Goal: Information Seeking & Learning: Learn about a topic

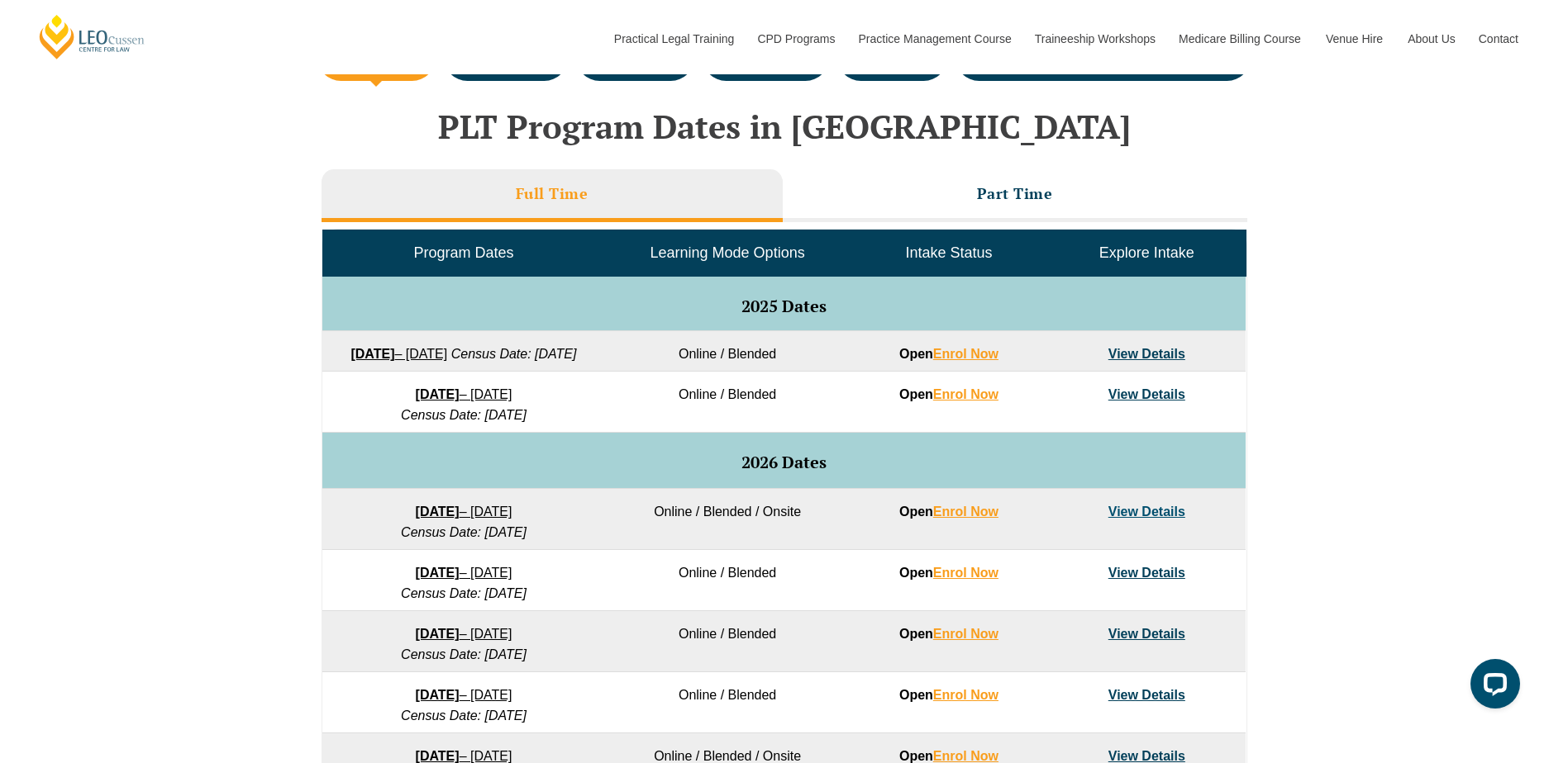
scroll to position [744, 0]
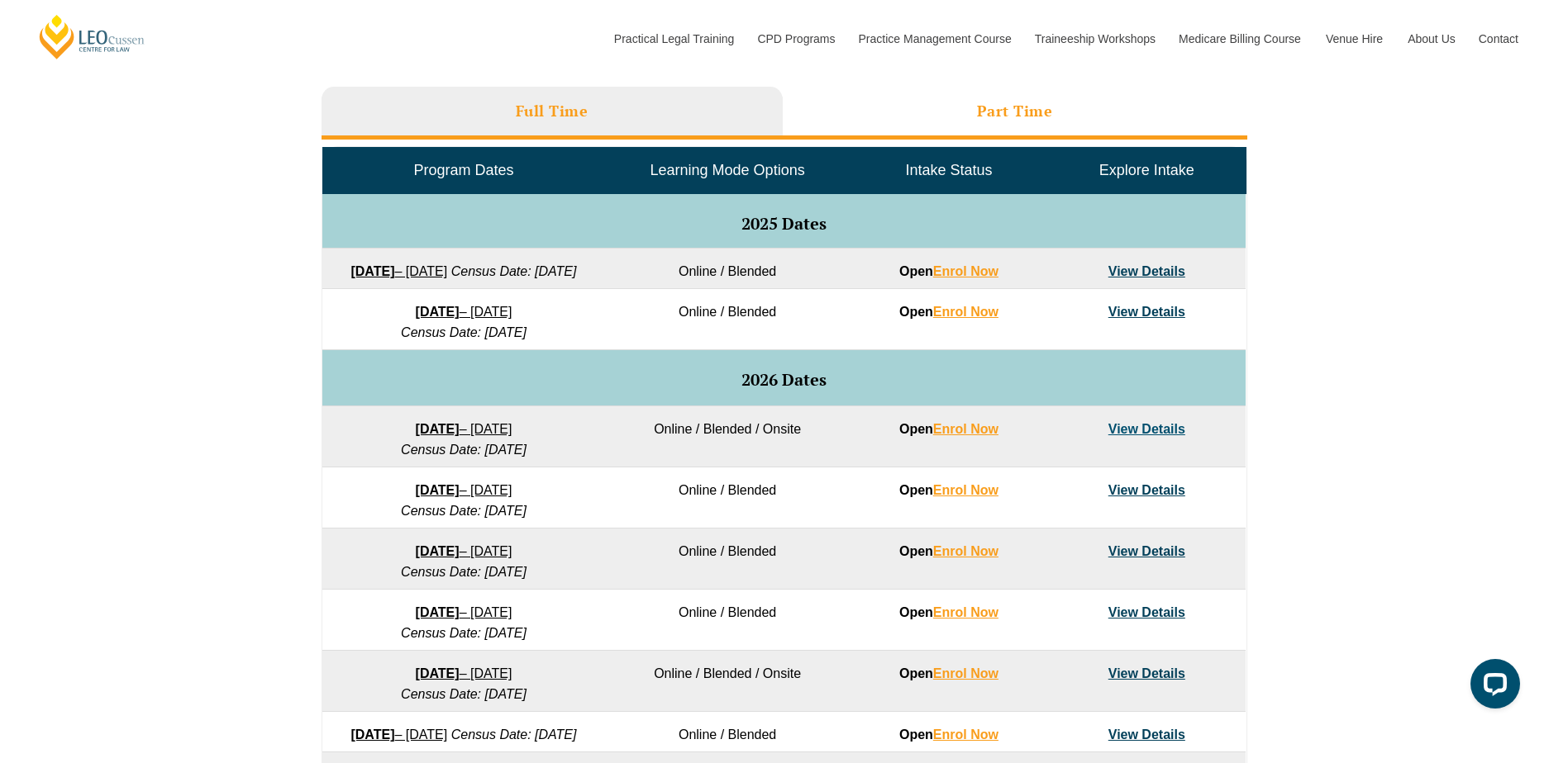
click at [948, 111] on li "Part Time" at bounding box center [1015, 113] width 464 height 53
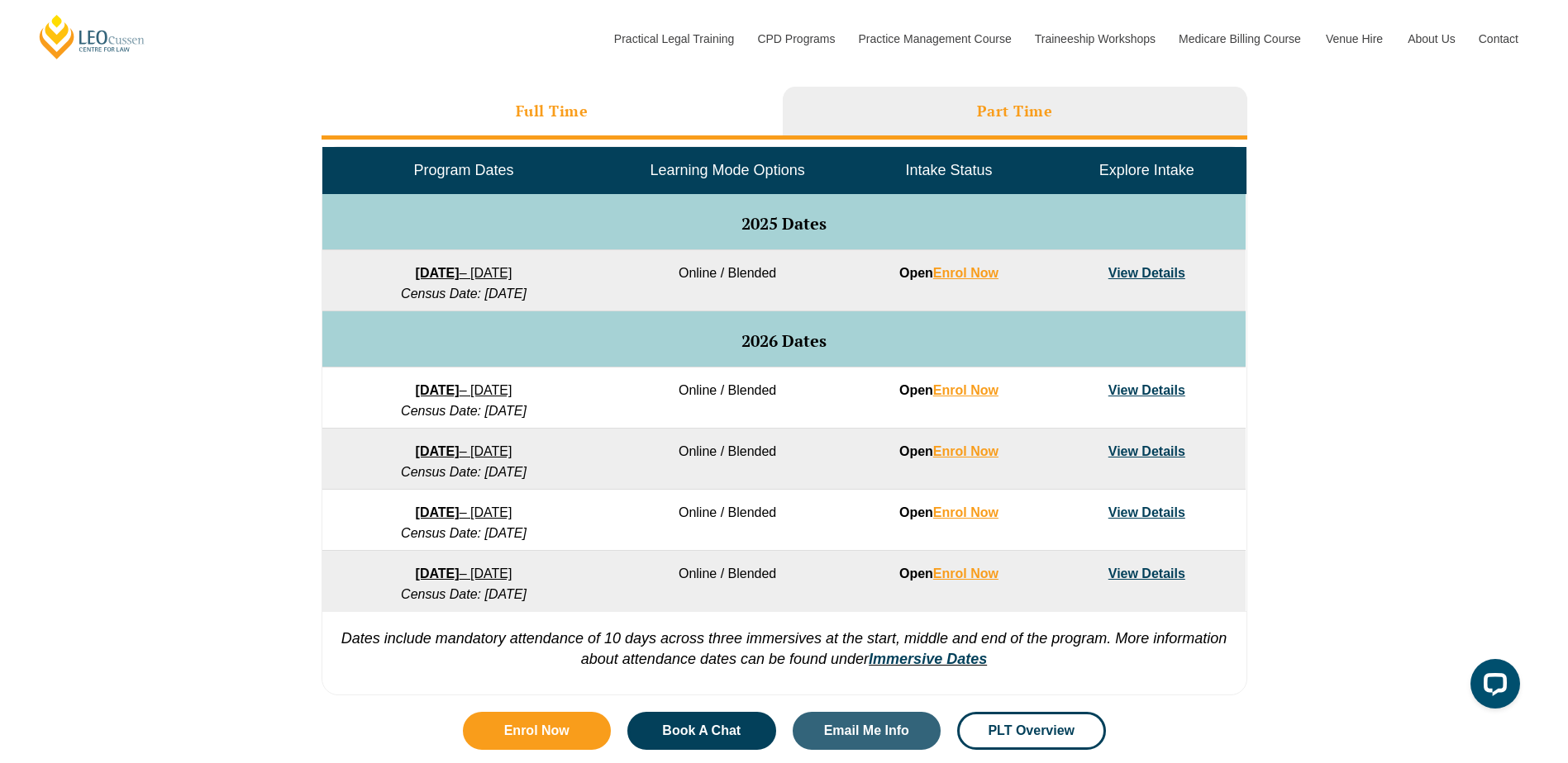
click at [562, 115] on h3 "Full Time" at bounding box center [552, 111] width 73 height 19
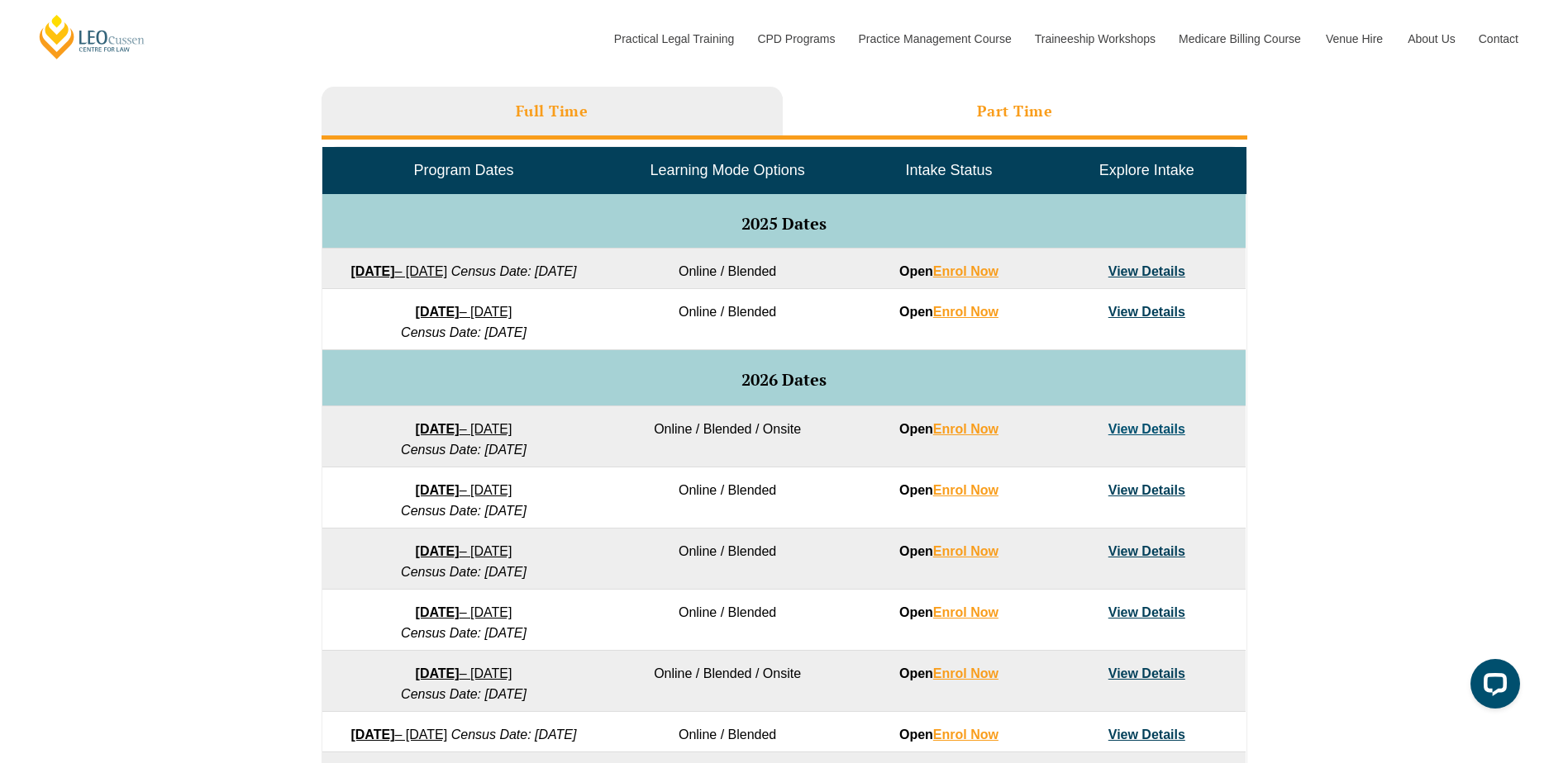
click at [948, 118] on li "Part Time" at bounding box center [1015, 113] width 464 height 53
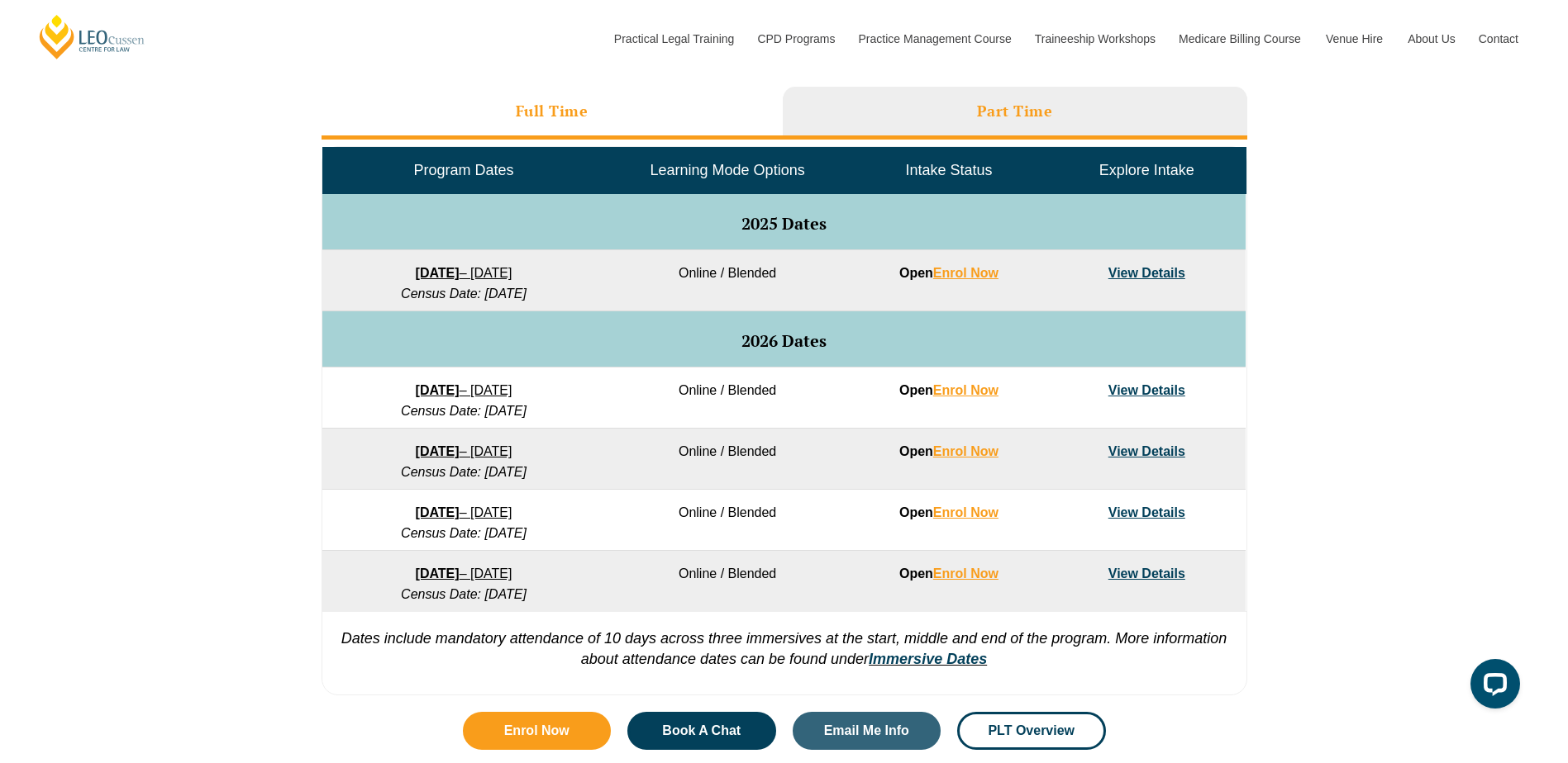
click at [375, 121] on li "Full Time" at bounding box center [552, 113] width 462 height 53
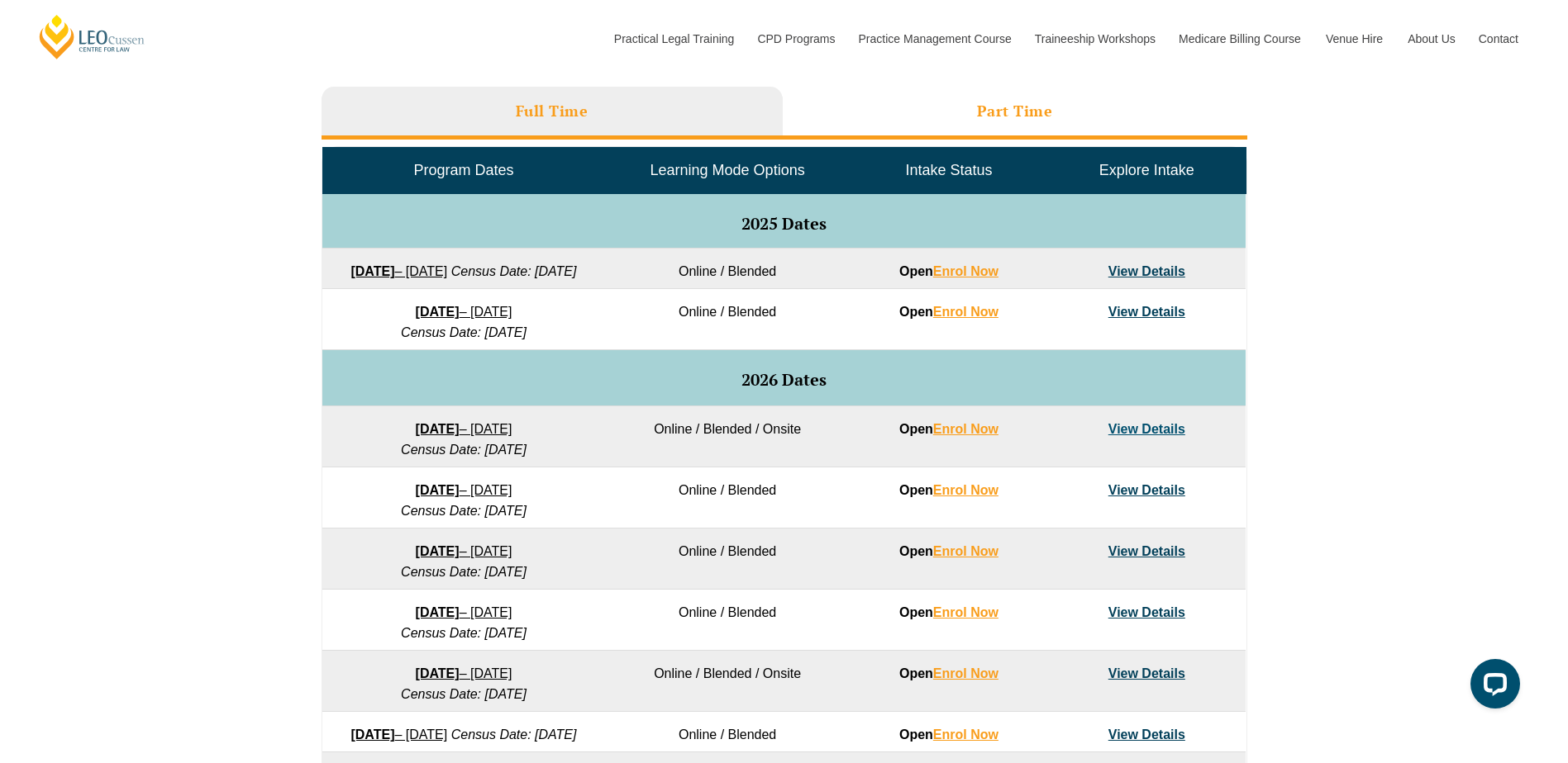
click at [972, 100] on li "Part Time" at bounding box center [1015, 113] width 464 height 53
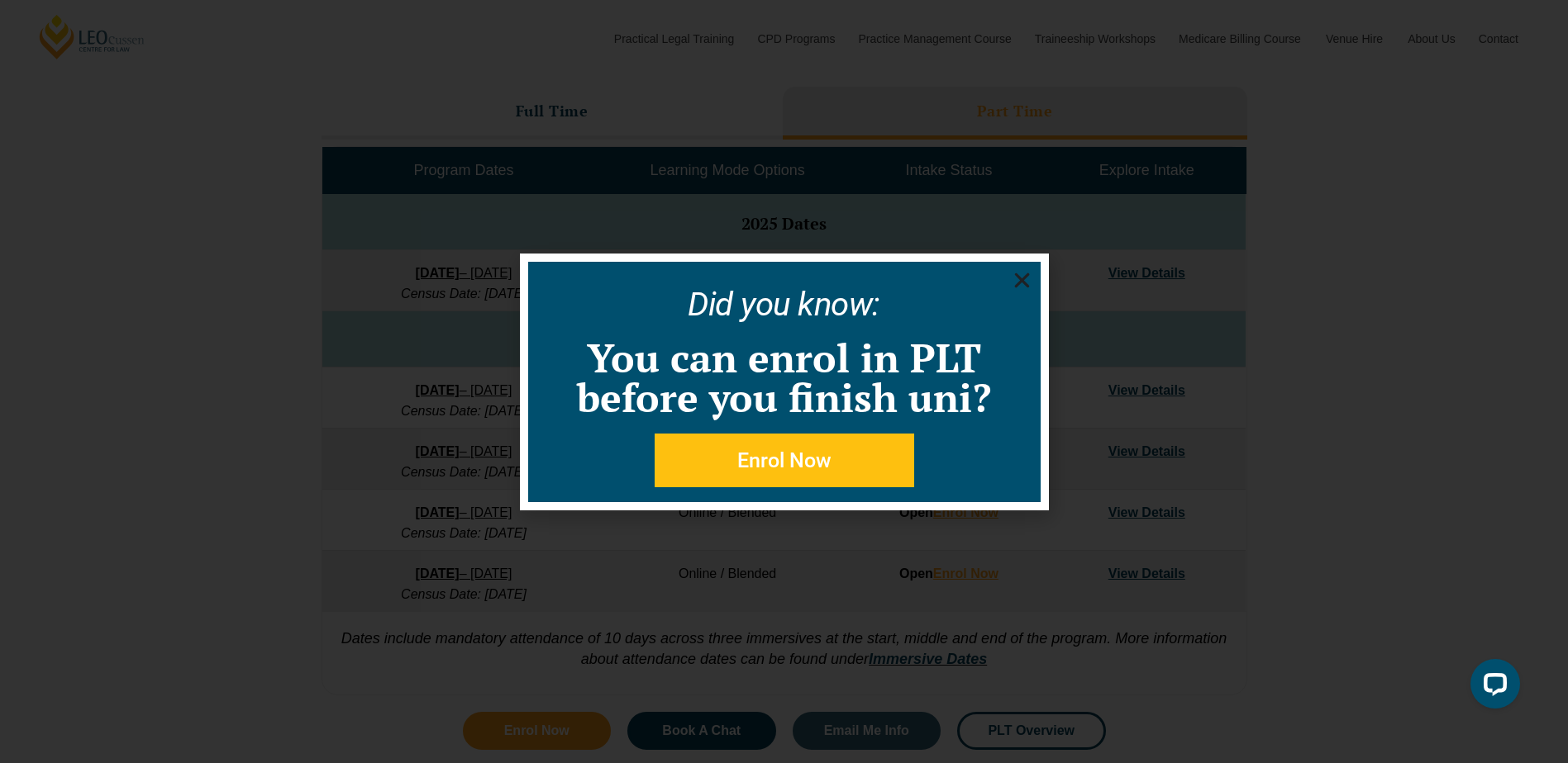
click at [1011, 276] on icon "Close" at bounding box center [1022, 280] width 21 height 21
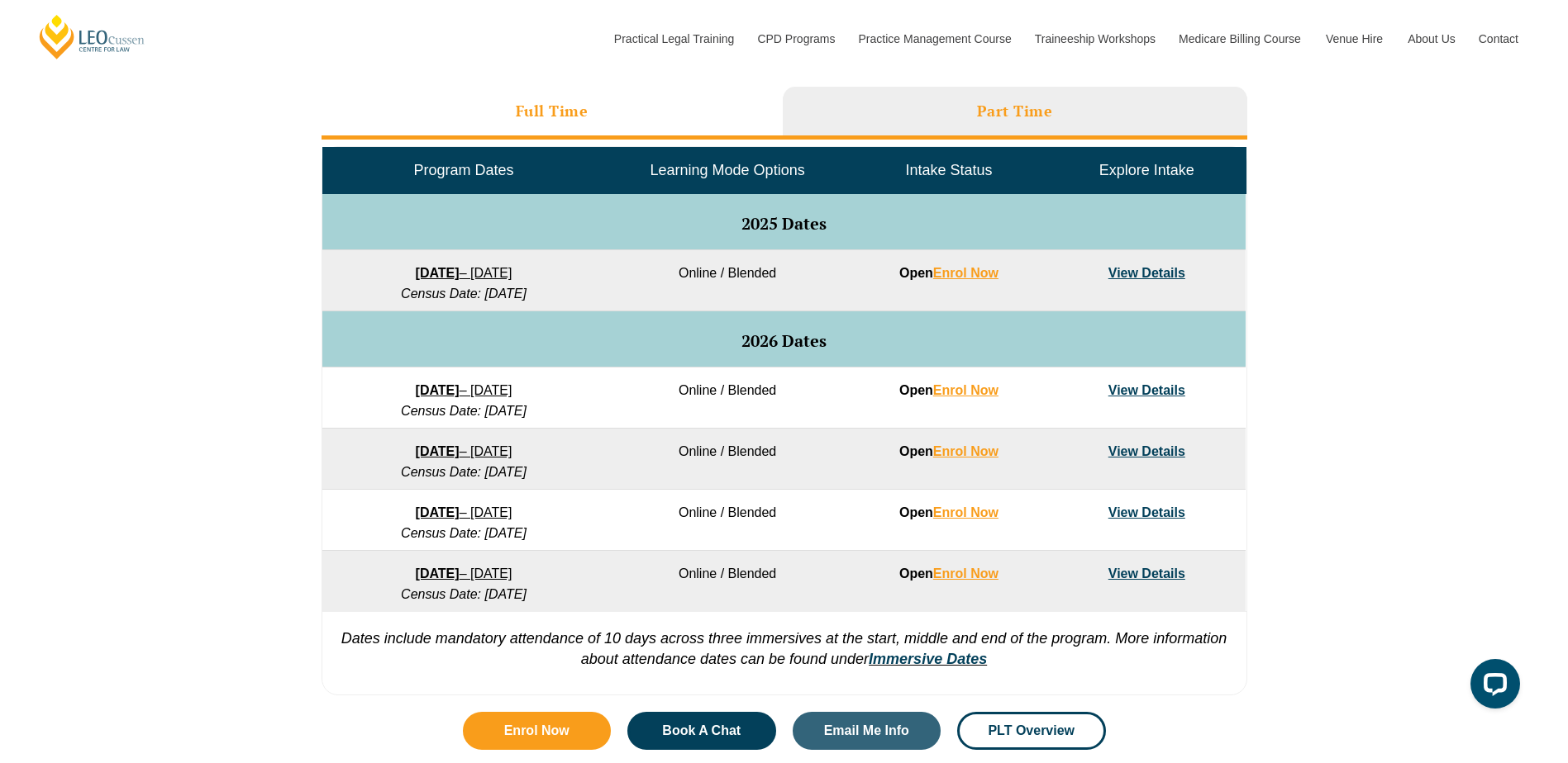
click at [535, 128] on li "Full Time" at bounding box center [552, 113] width 462 height 53
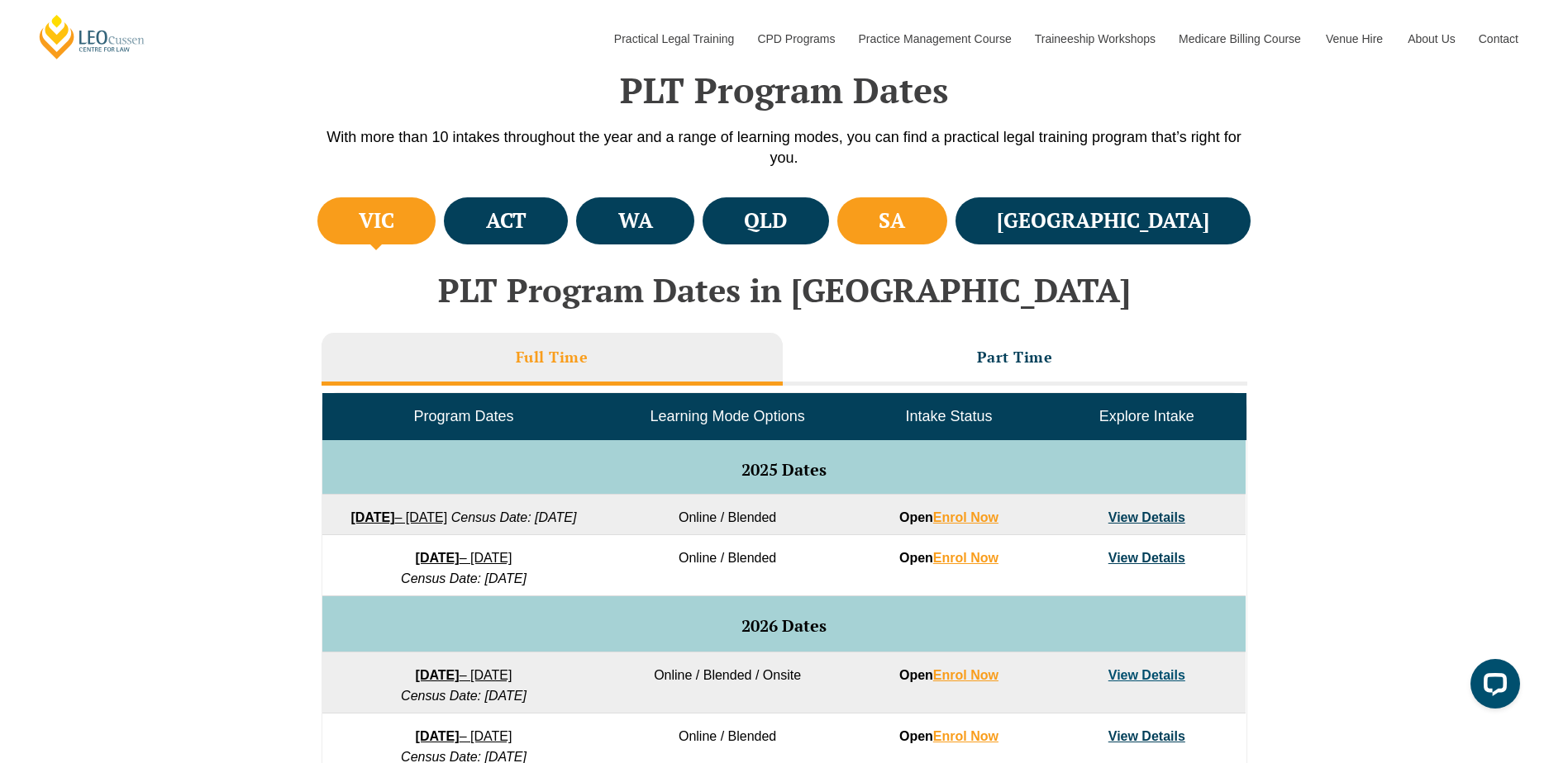
scroll to position [496, 0]
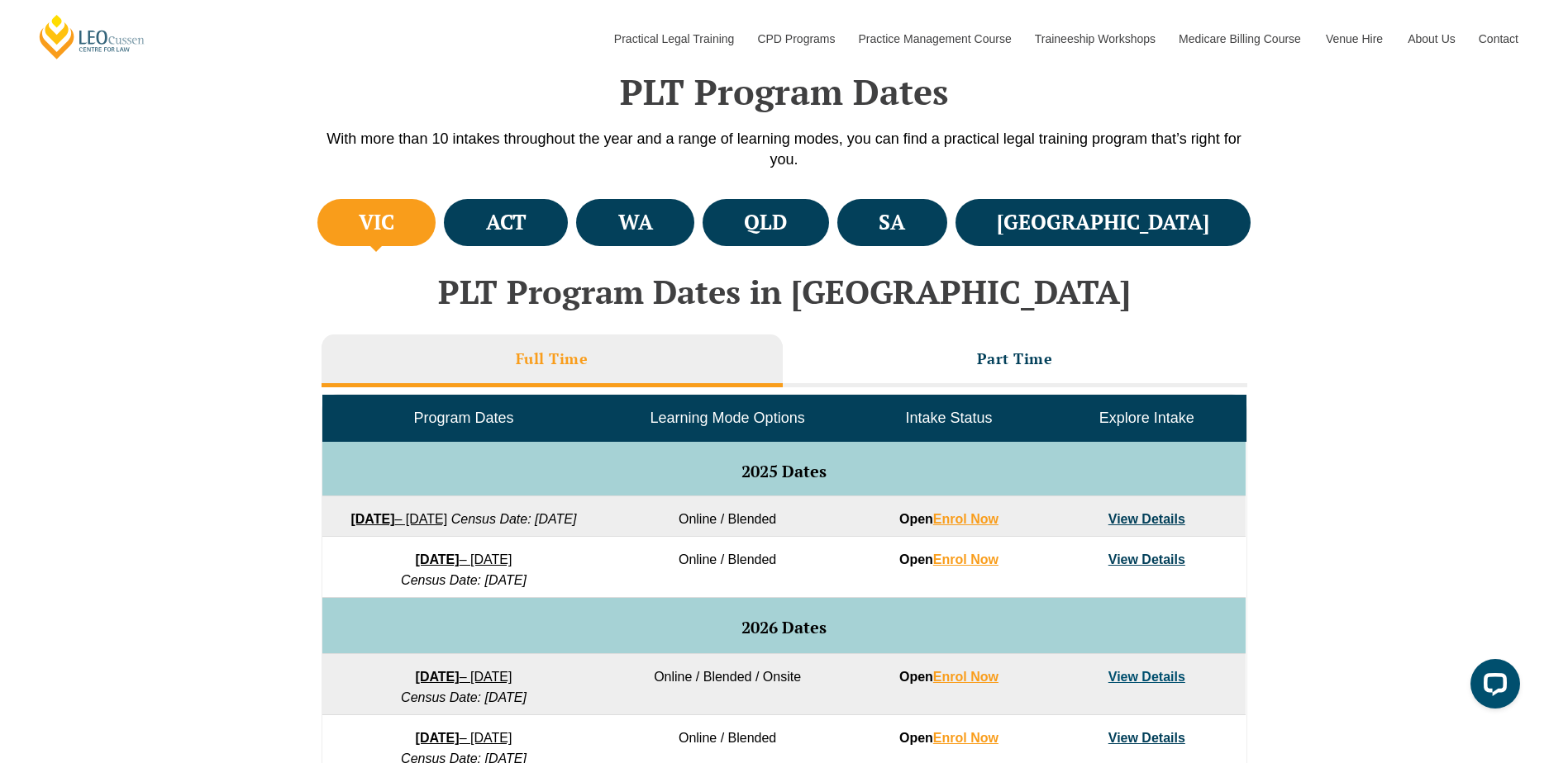
click at [535, 253] on div "PLT Program Dates in [GEOGRAPHIC_DATA] Full Time Part Time Program Dates Learni…" at bounding box center [784, 702] width 942 height 902
click at [526, 232] on h4 "ACT" at bounding box center [506, 223] width 40 height 27
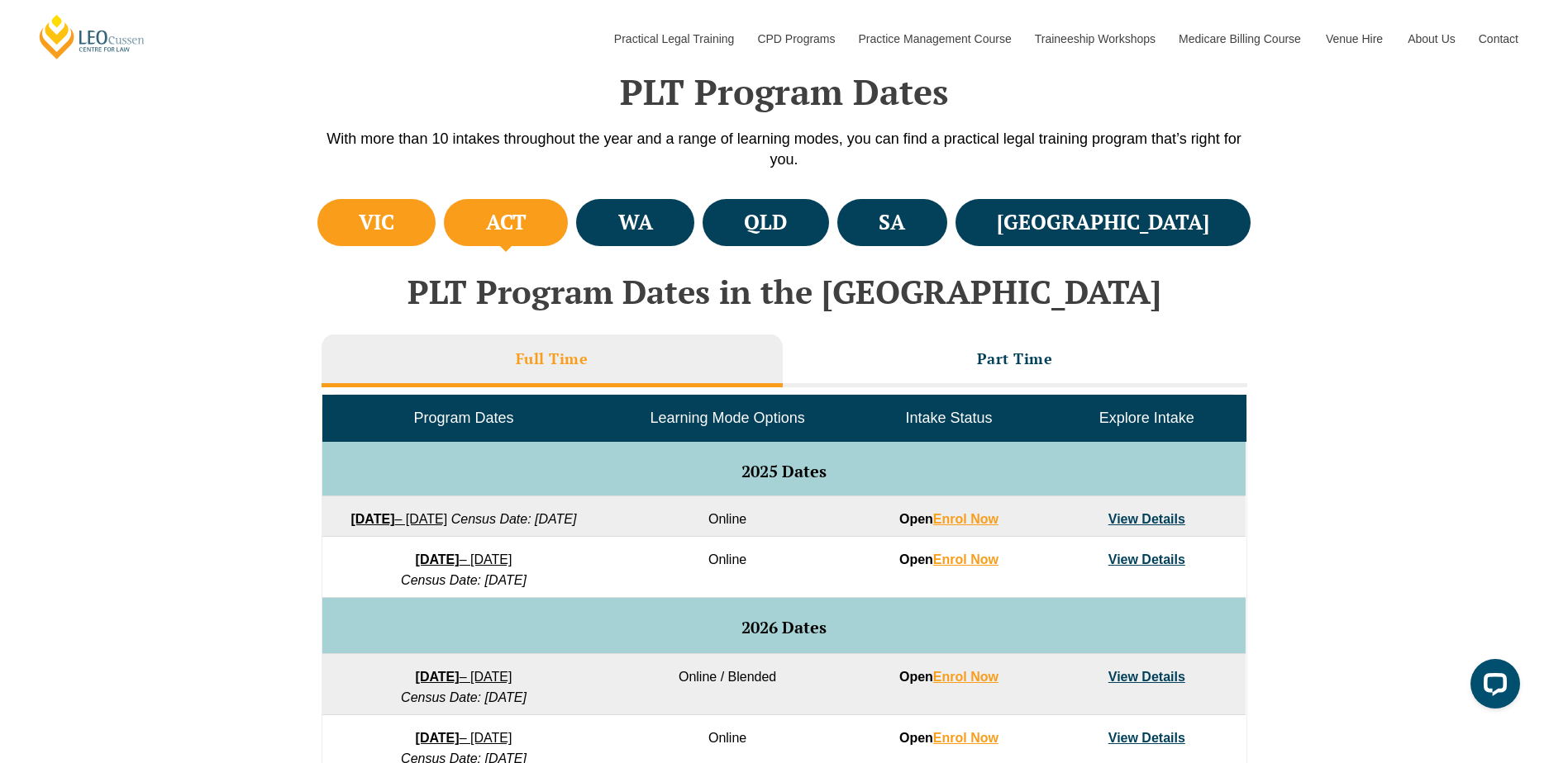
click at [394, 218] on h4 "VIC" at bounding box center [377, 223] width 35 height 27
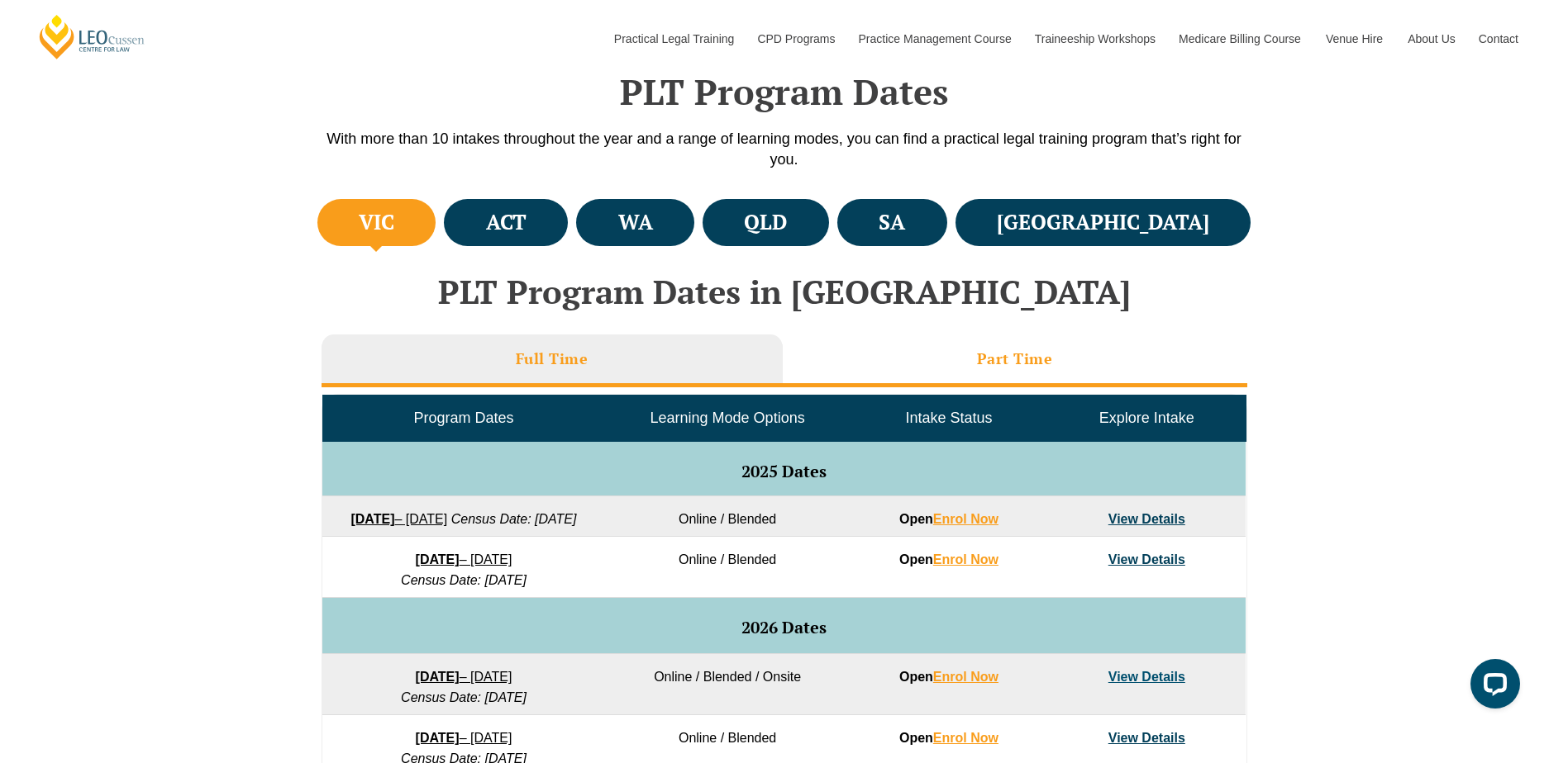
click at [1036, 365] on h3 "Part Time" at bounding box center [1015, 359] width 76 height 19
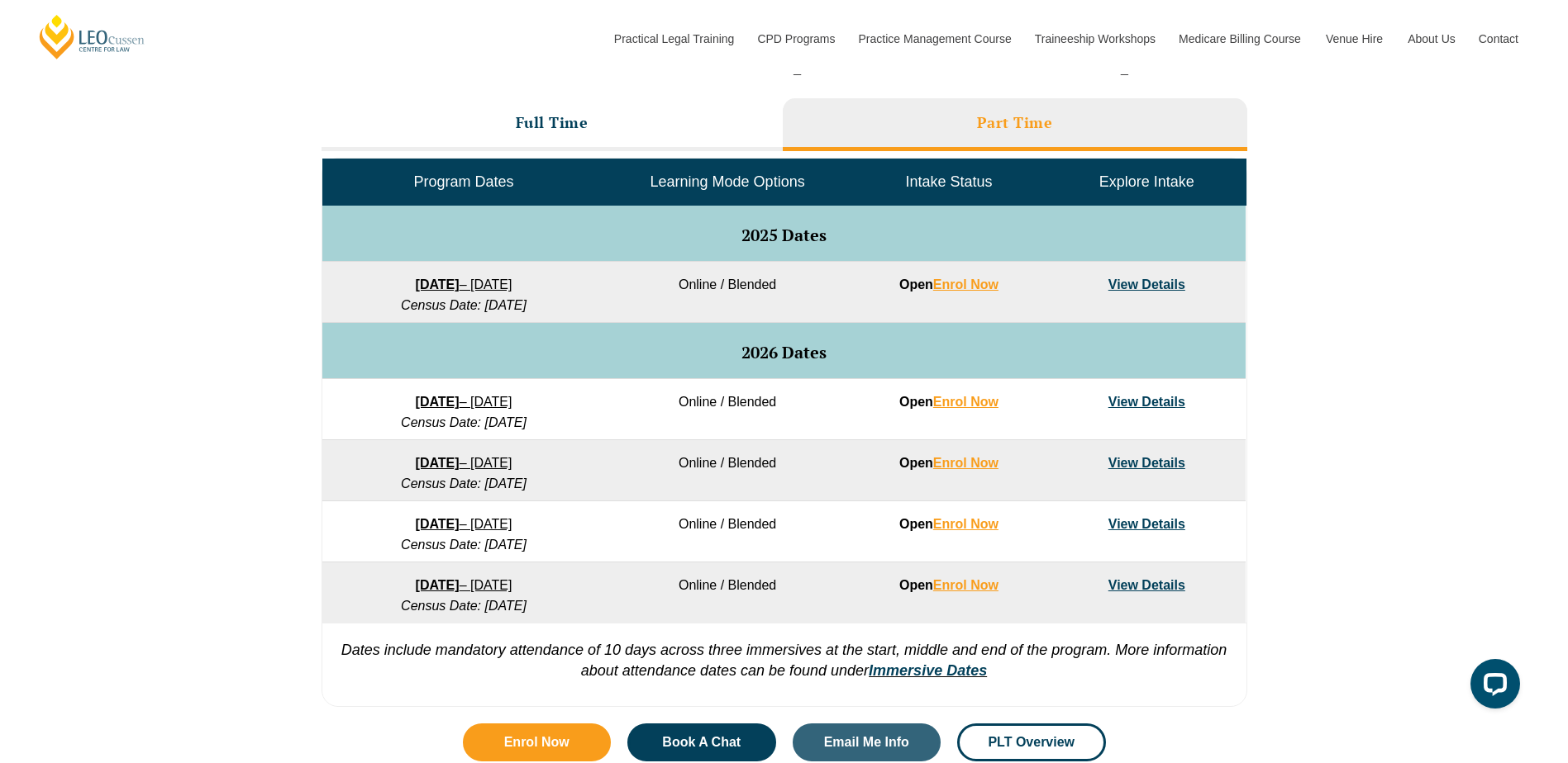
scroll to position [578, 0]
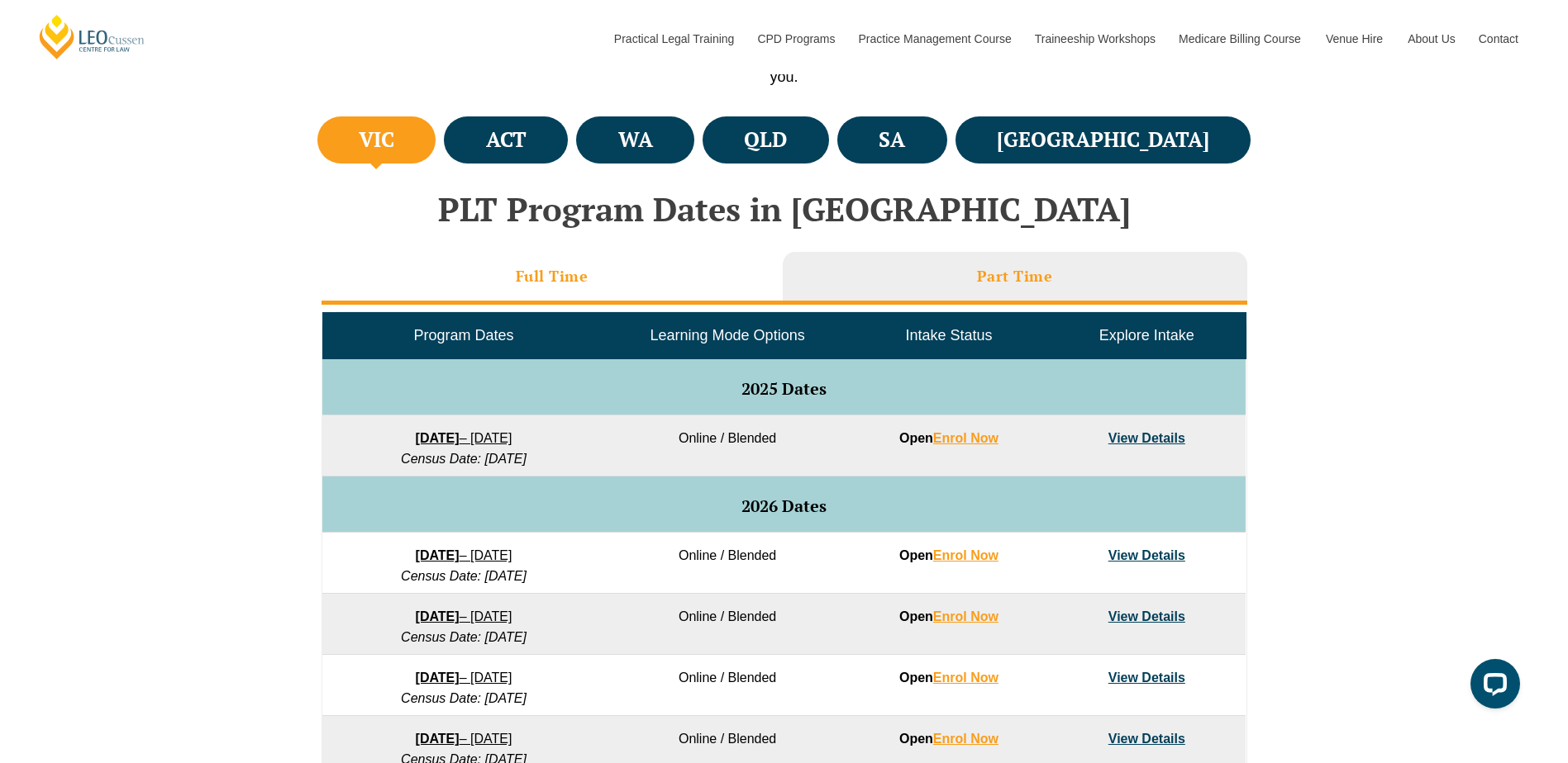
drag, startPoint x: 573, startPoint y: 291, endPoint x: 560, endPoint y: 289, distance: 13.2
click at [573, 291] on li "Full Time" at bounding box center [552, 278] width 462 height 53
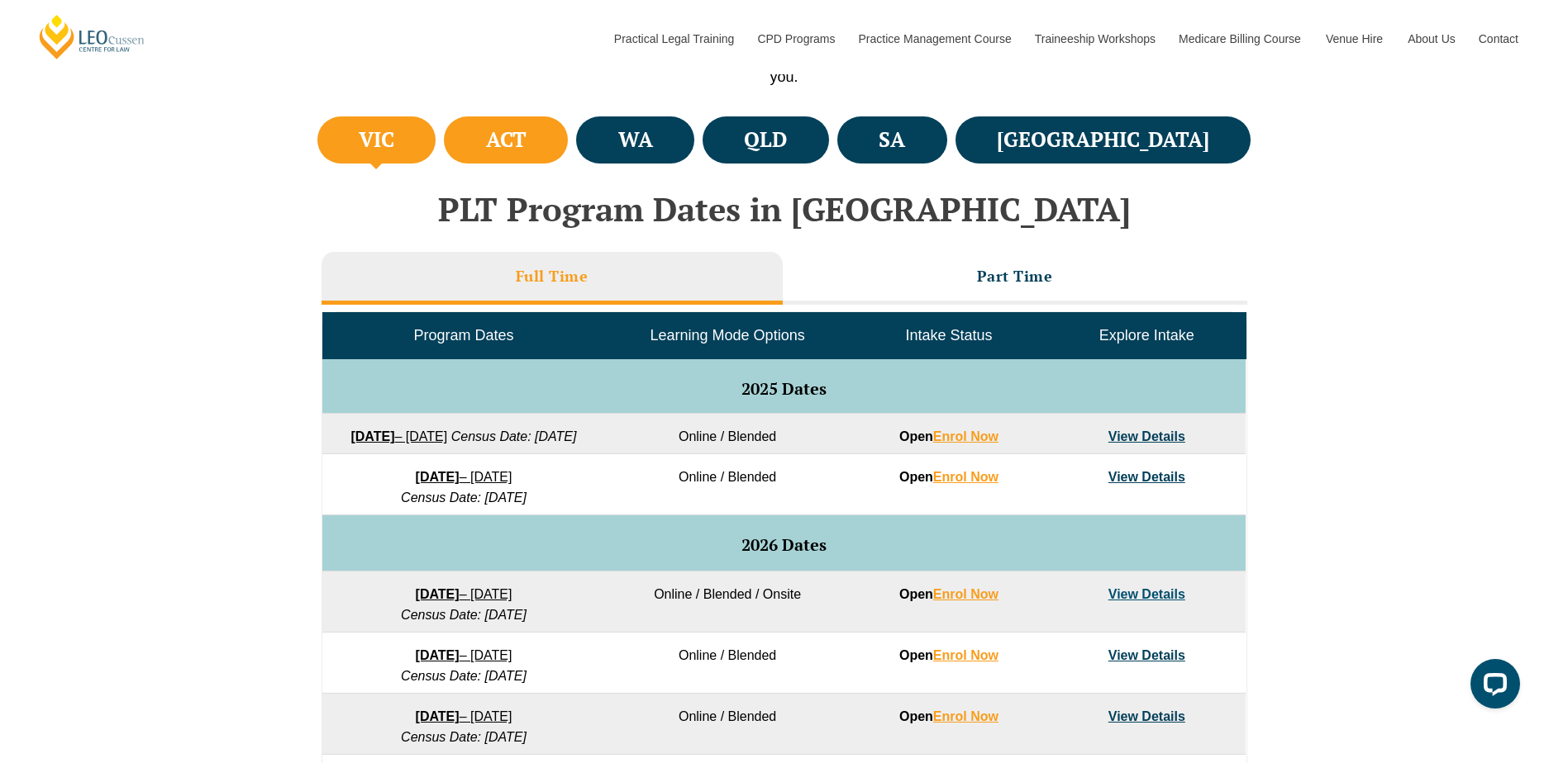
click at [568, 155] on li "ACT" at bounding box center [505, 140] width 124 height 47
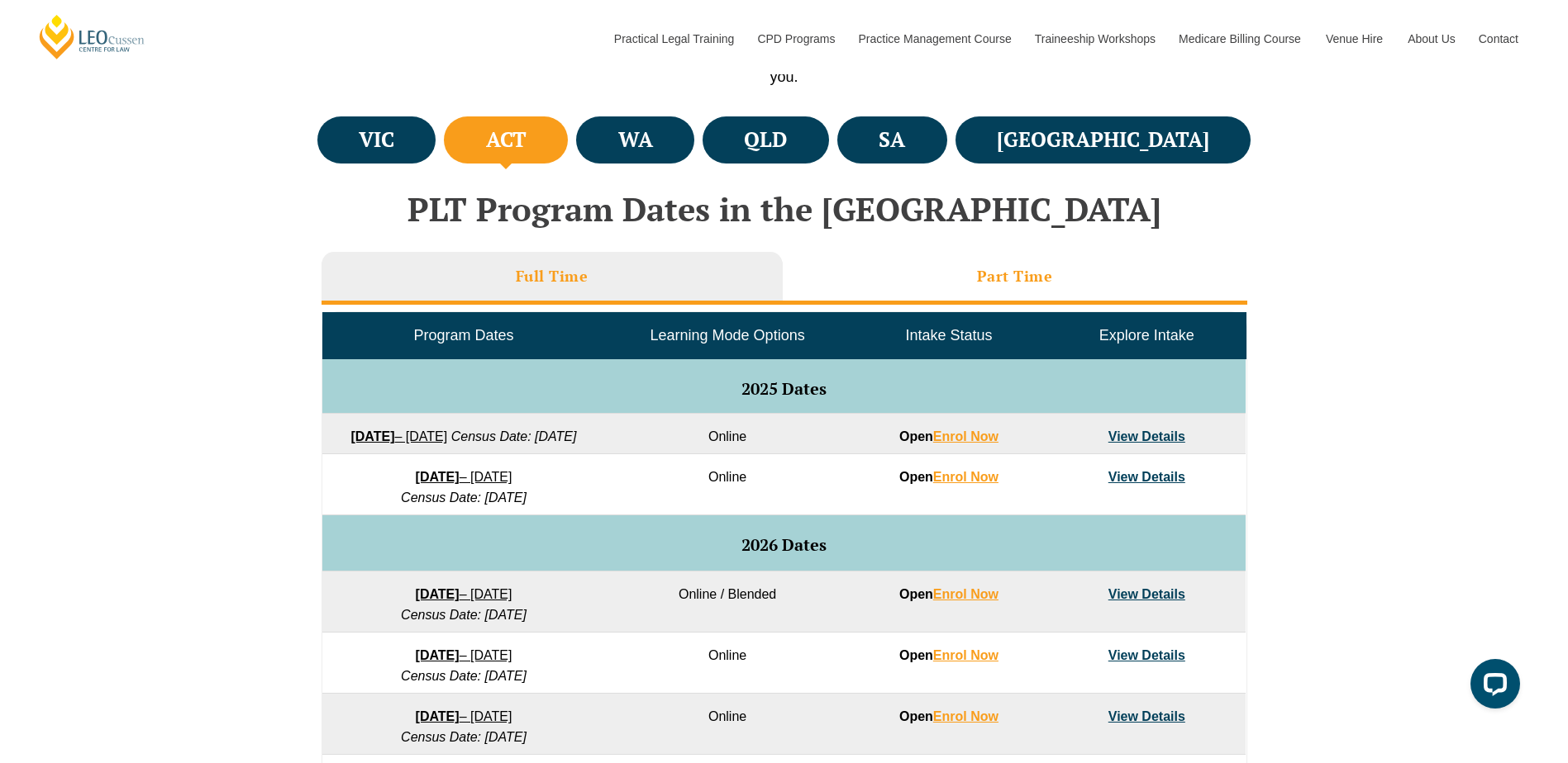
click at [991, 285] on h3 "Part Time" at bounding box center [1015, 276] width 76 height 19
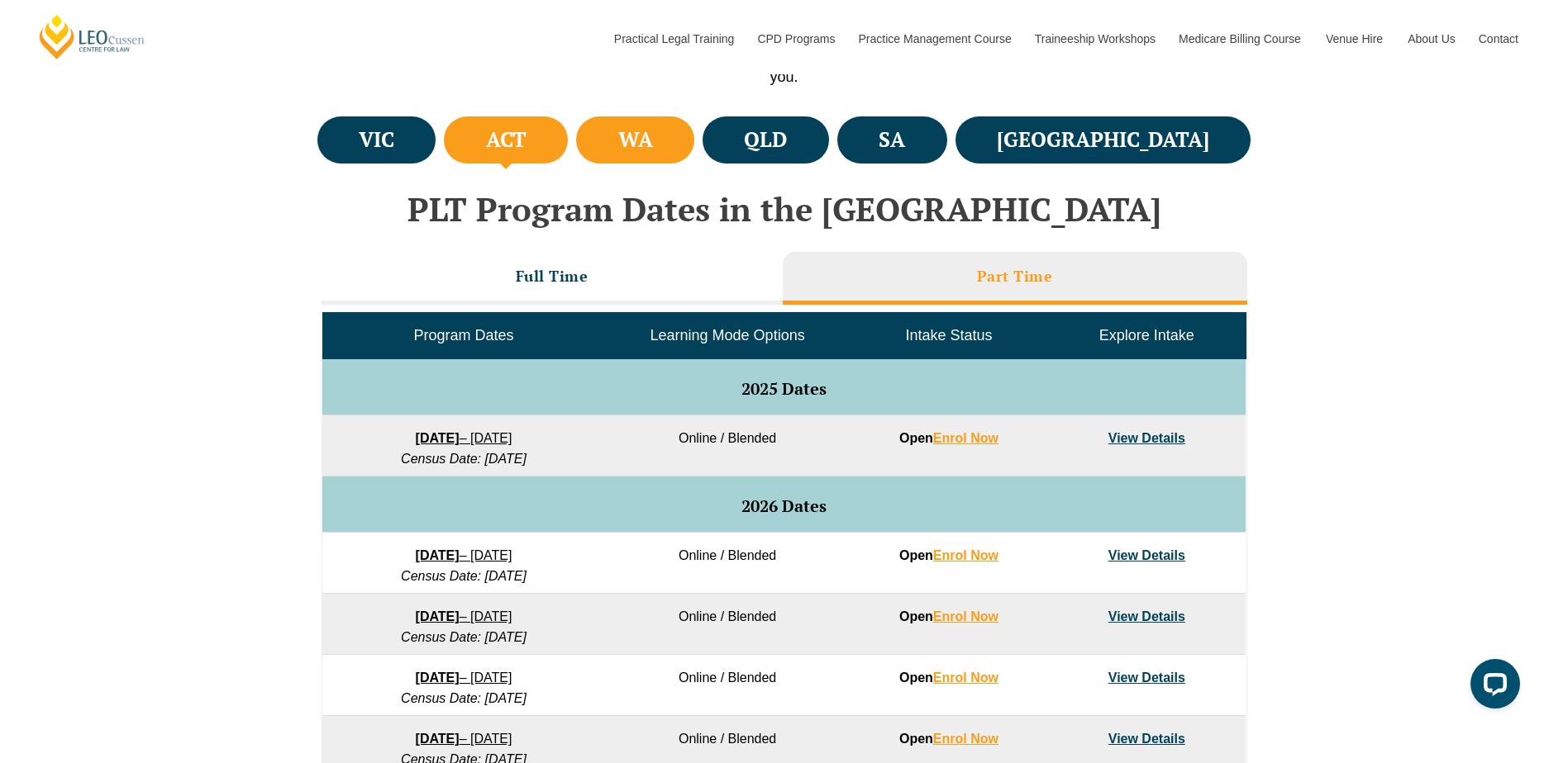
click at [653, 153] on h4 "WA" at bounding box center [635, 139] width 34 height 27
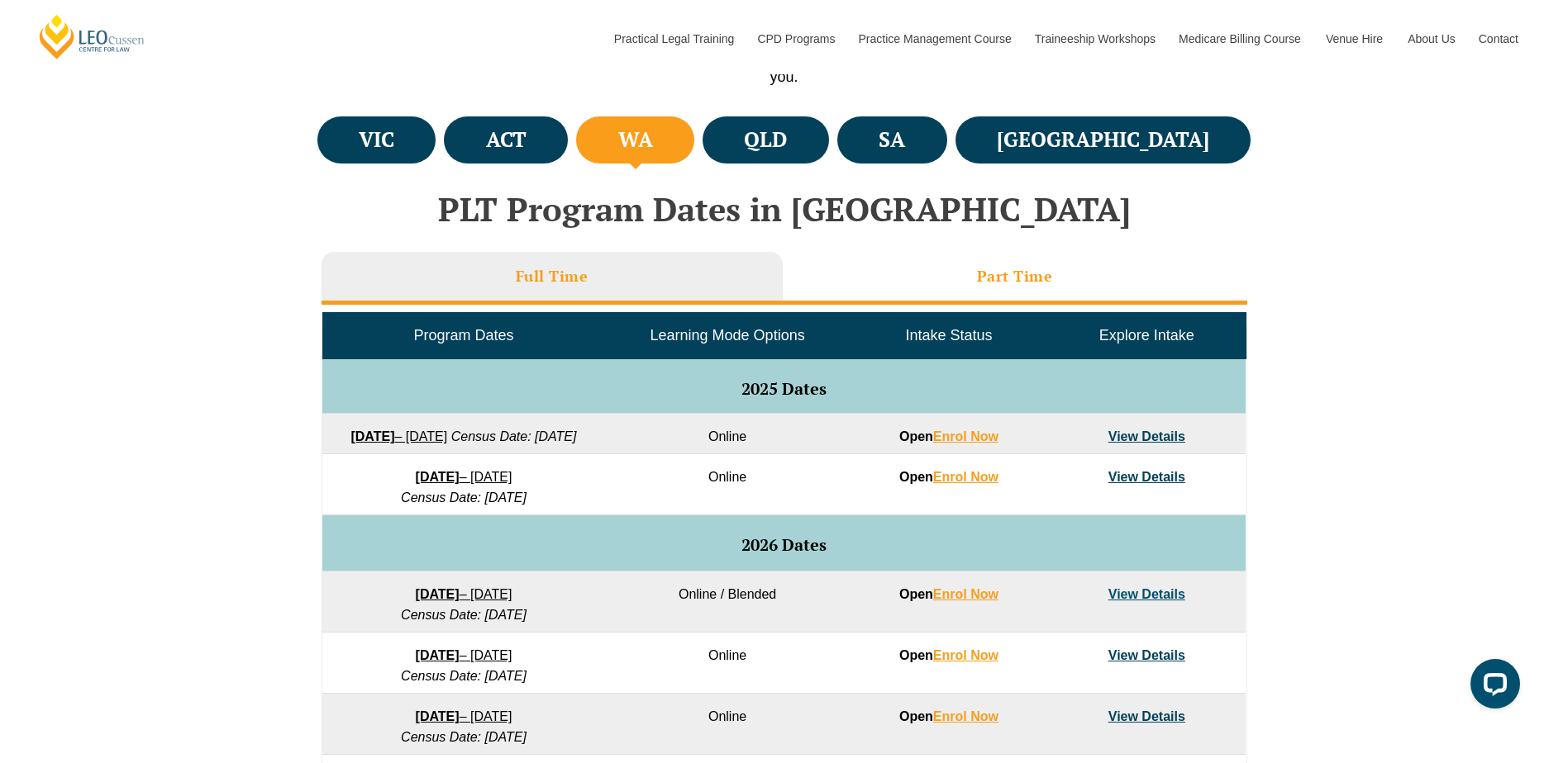
click at [957, 283] on li "Part Time" at bounding box center [1015, 278] width 464 height 53
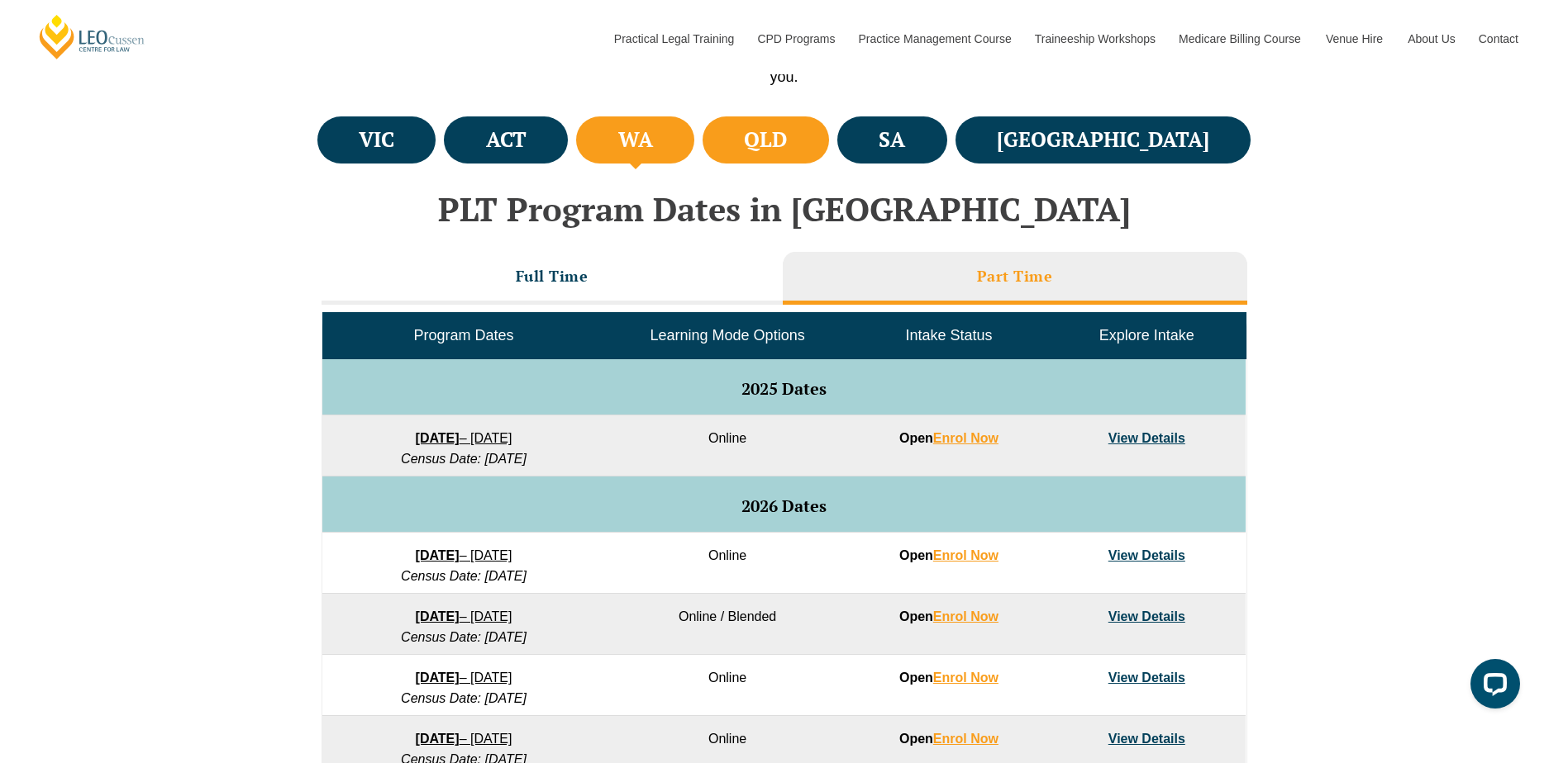
click at [787, 133] on h4 "QLD" at bounding box center [765, 139] width 43 height 27
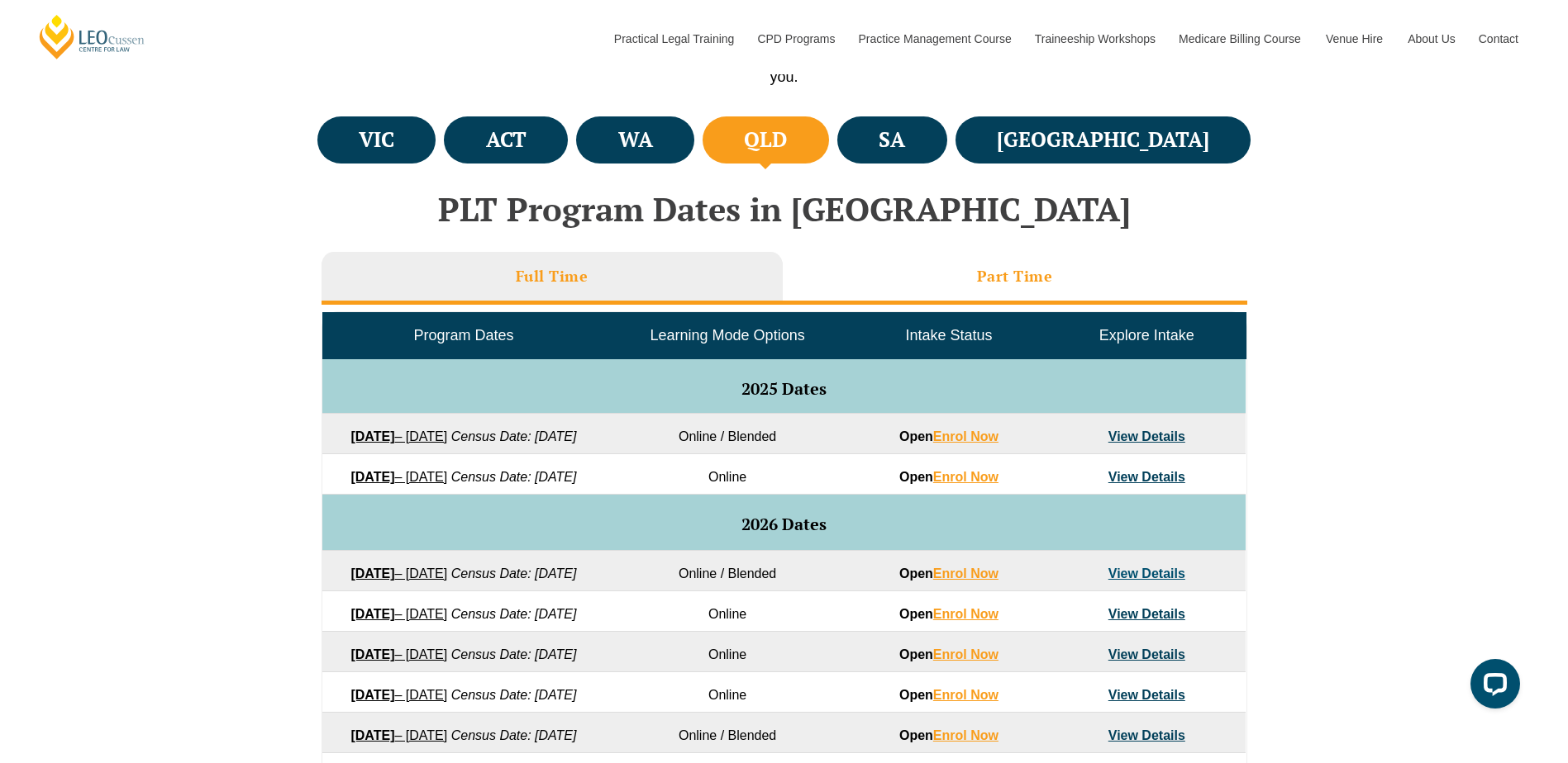
click at [971, 282] on li "Part Time" at bounding box center [1015, 278] width 464 height 53
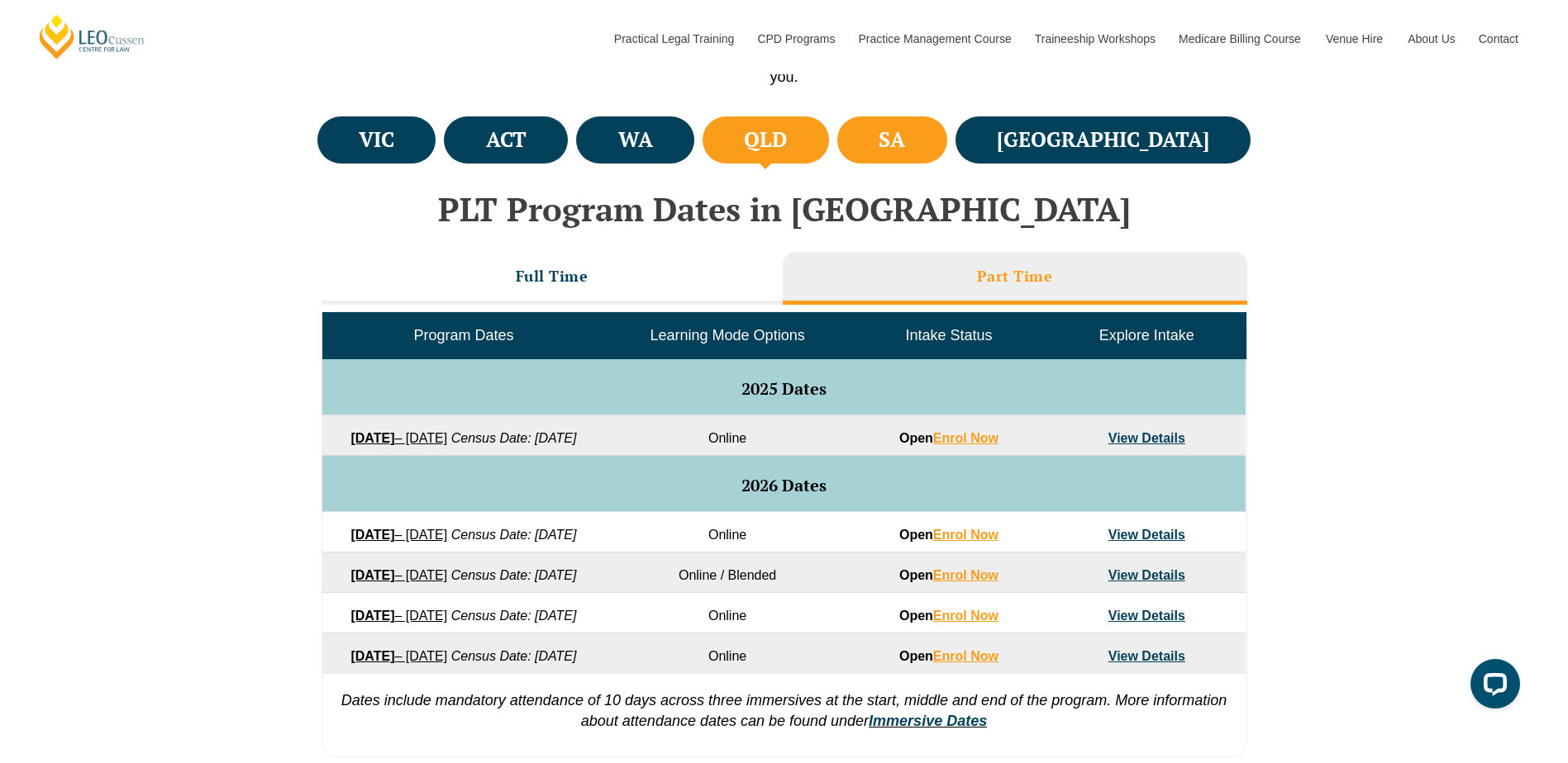
click at [905, 150] on h4 "SA" at bounding box center [891, 139] width 26 height 27
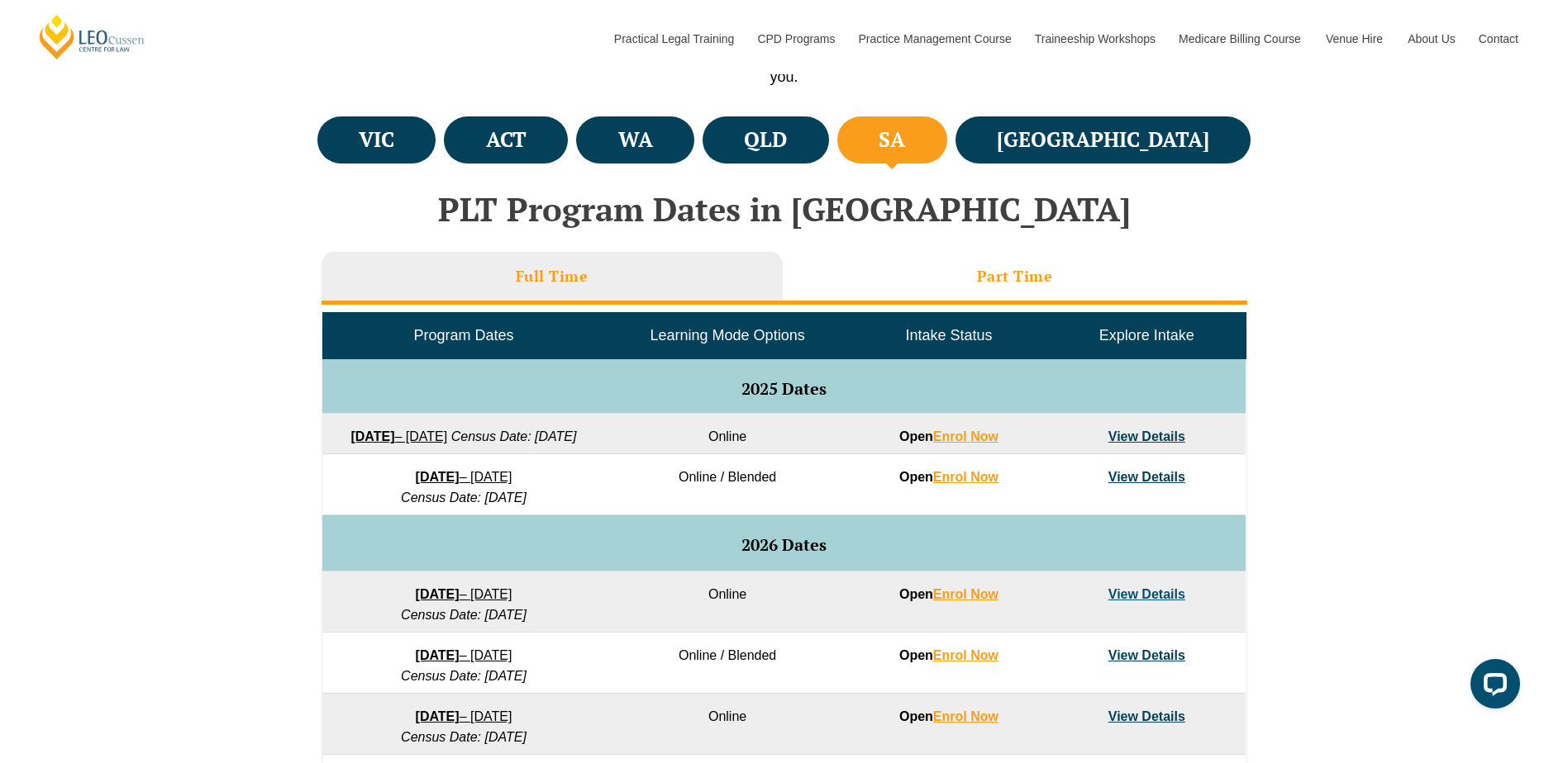
click at [916, 287] on li "Part Time" at bounding box center [1015, 278] width 464 height 53
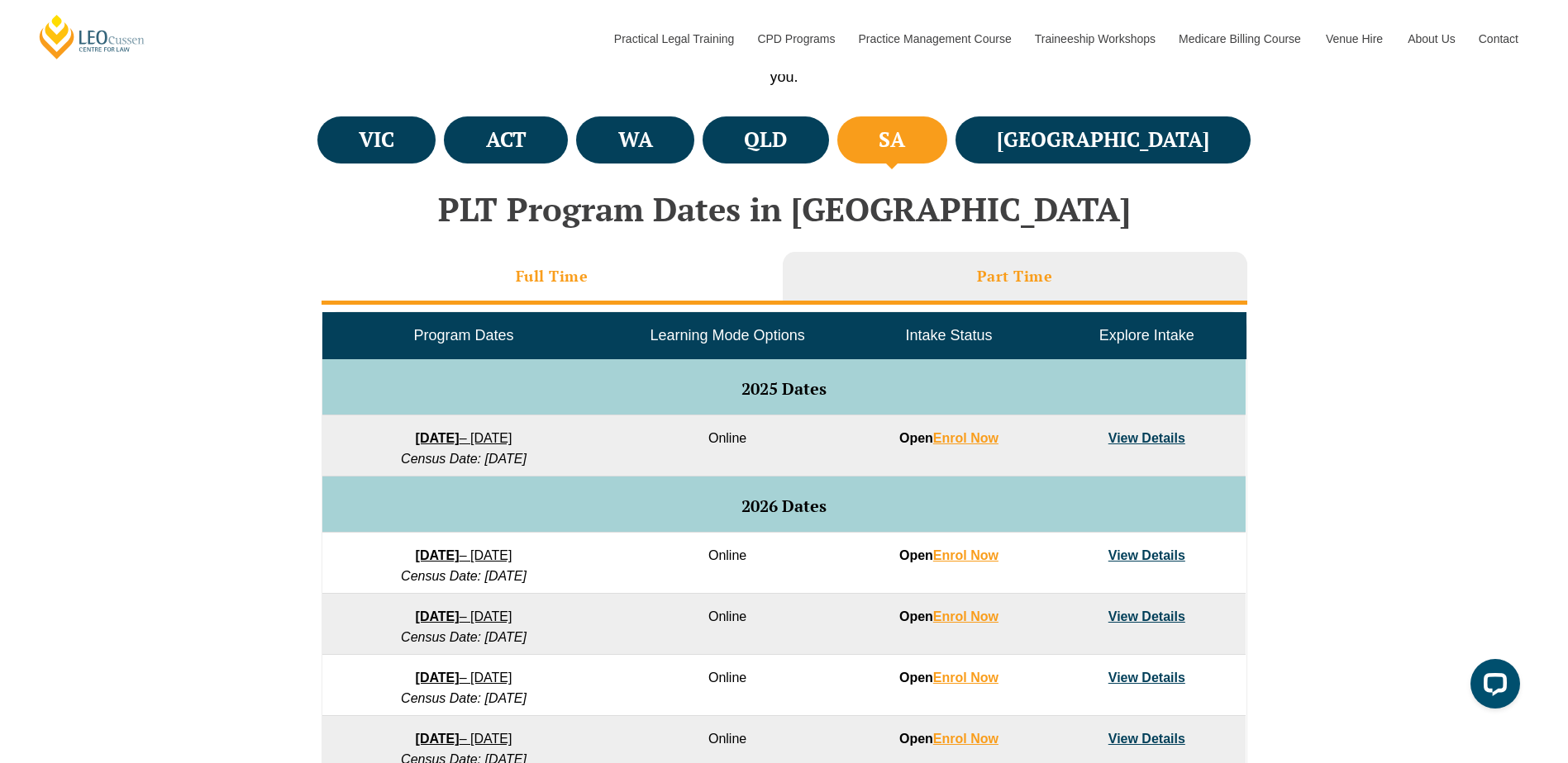
click at [589, 275] on li "Full Time" at bounding box center [552, 278] width 462 height 53
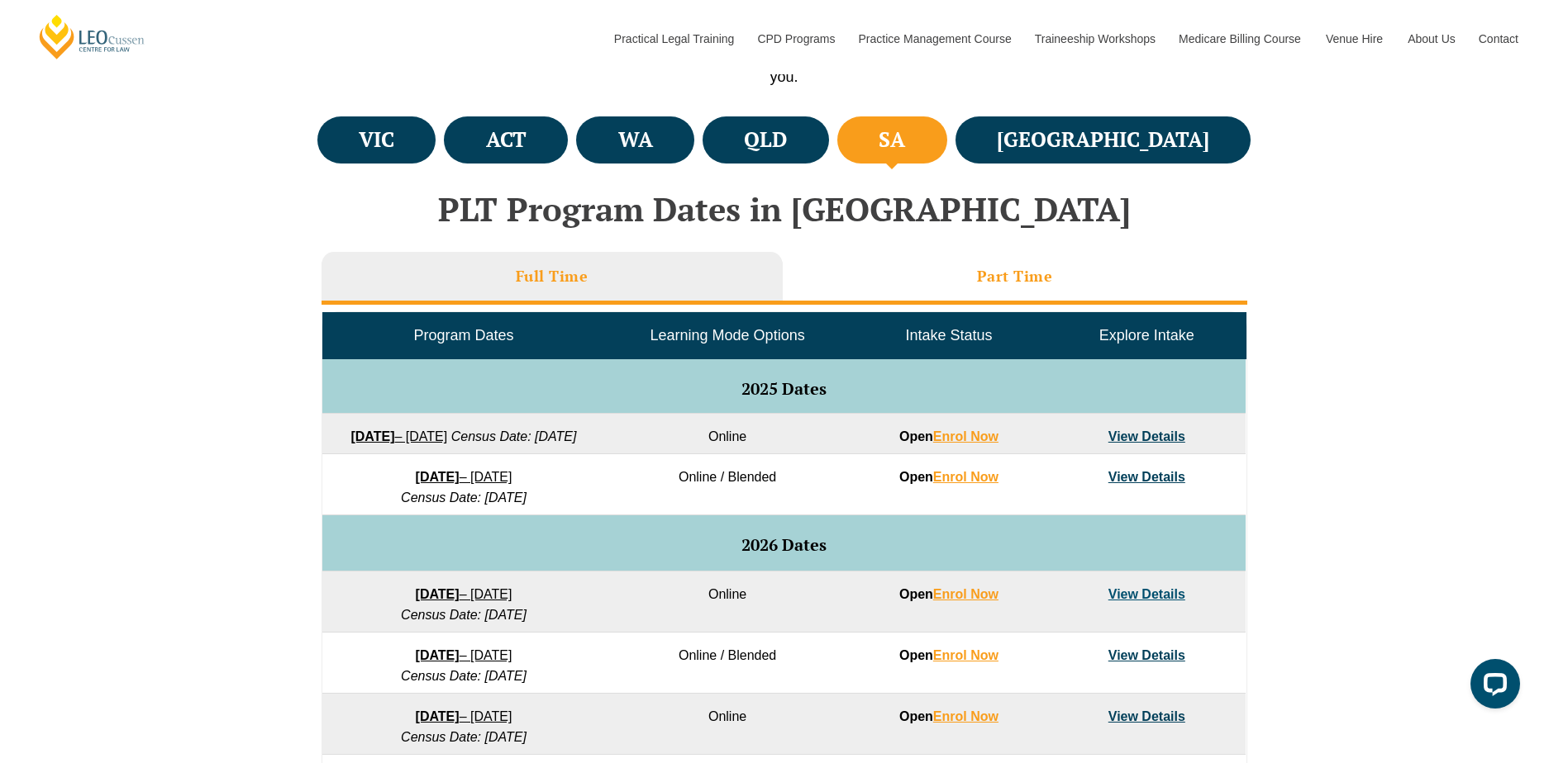
click at [1005, 257] on li "Part Time" at bounding box center [1015, 278] width 464 height 53
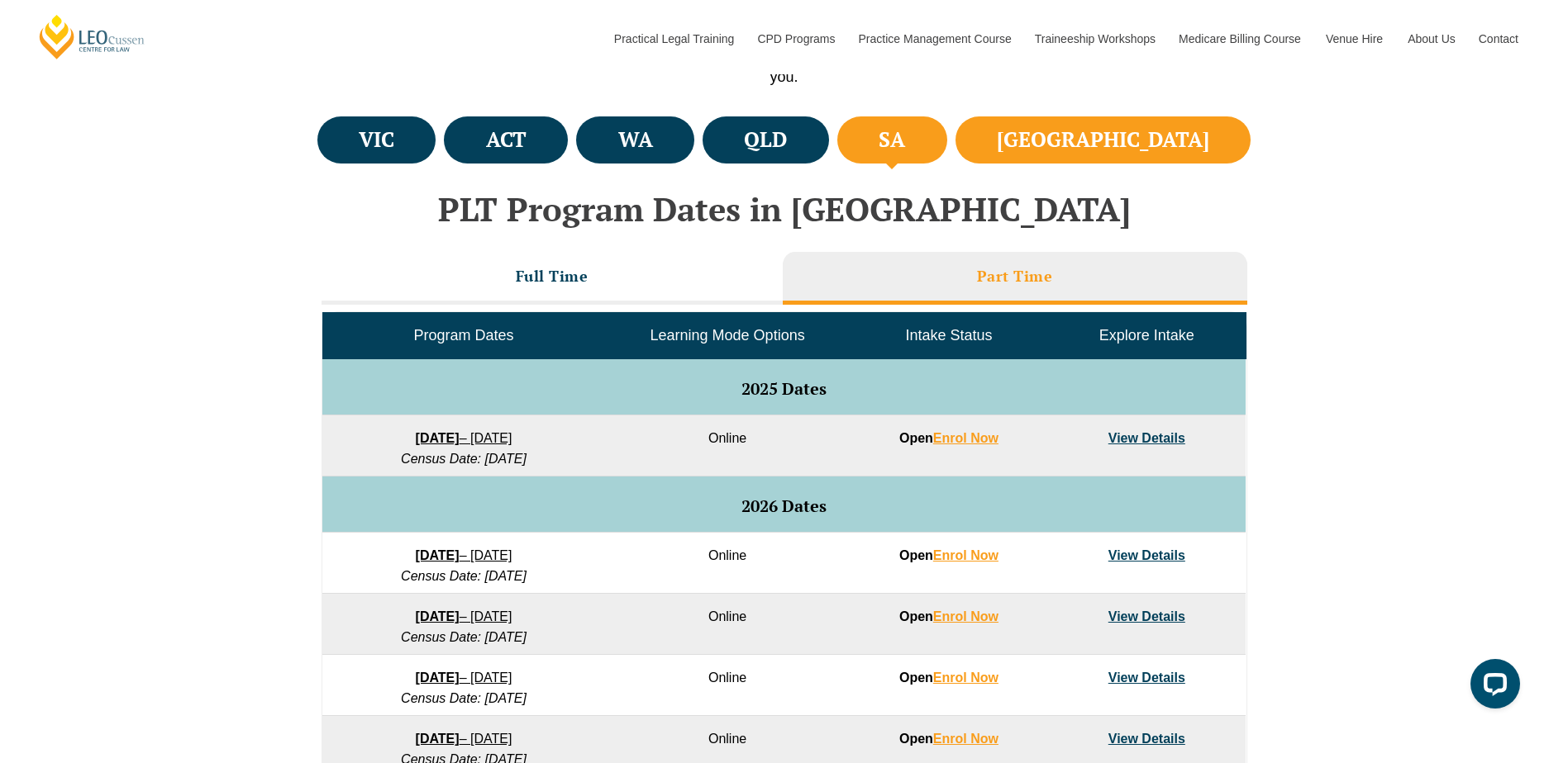
click at [1157, 148] on h4 "[GEOGRAPHIC_DATA]" at bounding box center [1102, 139] width 213 height 27
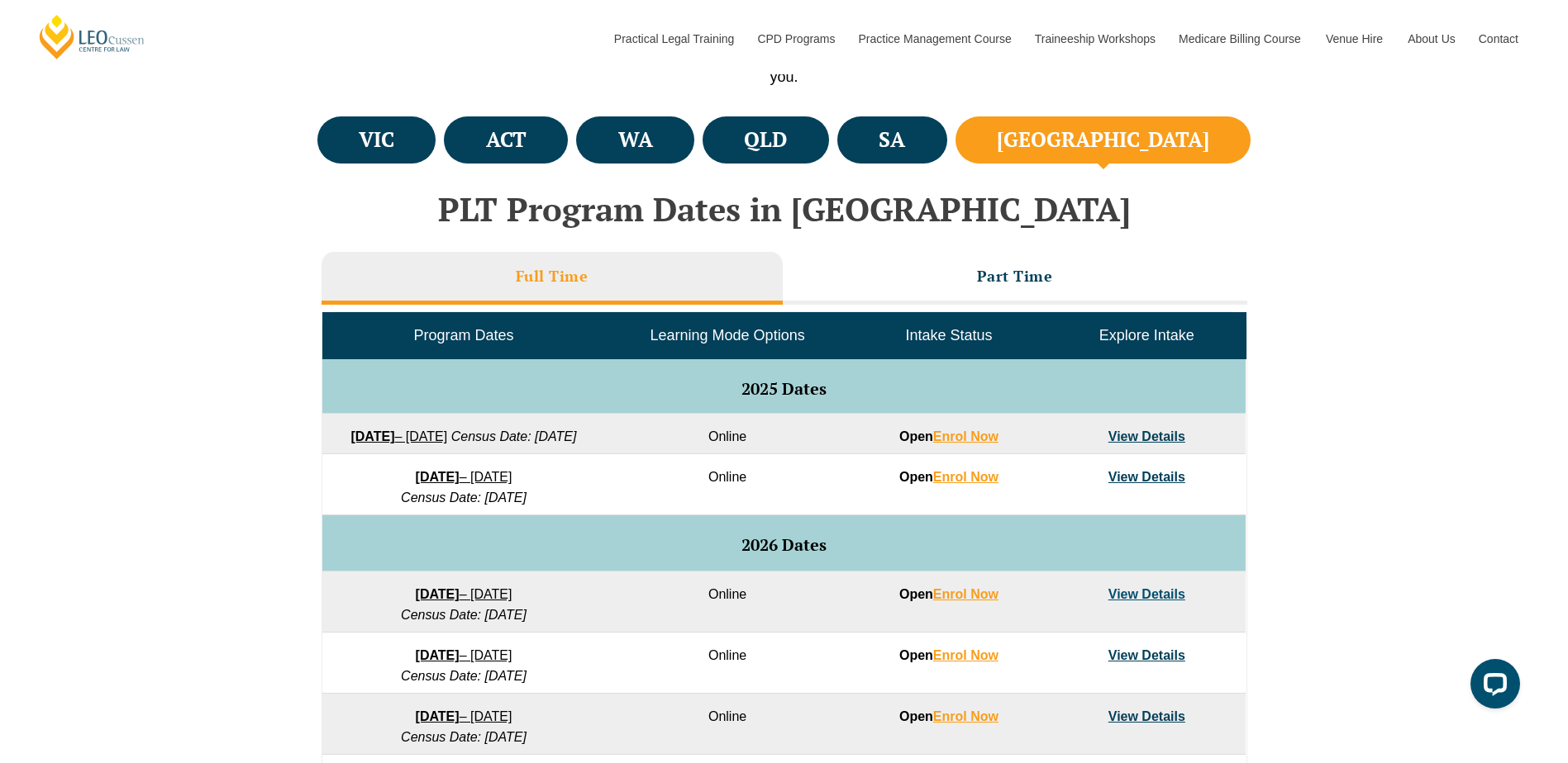
click at [996, 250] on div "Full Time Part Time Program Dates Learning Mode Options Intake Status Explore I…" at bounding box center [784, 657] width 926 height 827
click at [1019, 300] on li "Part Time" at bounding box center [1015, 278] width 464 height 53
